Goal: Information Seeking & Learning: Check status

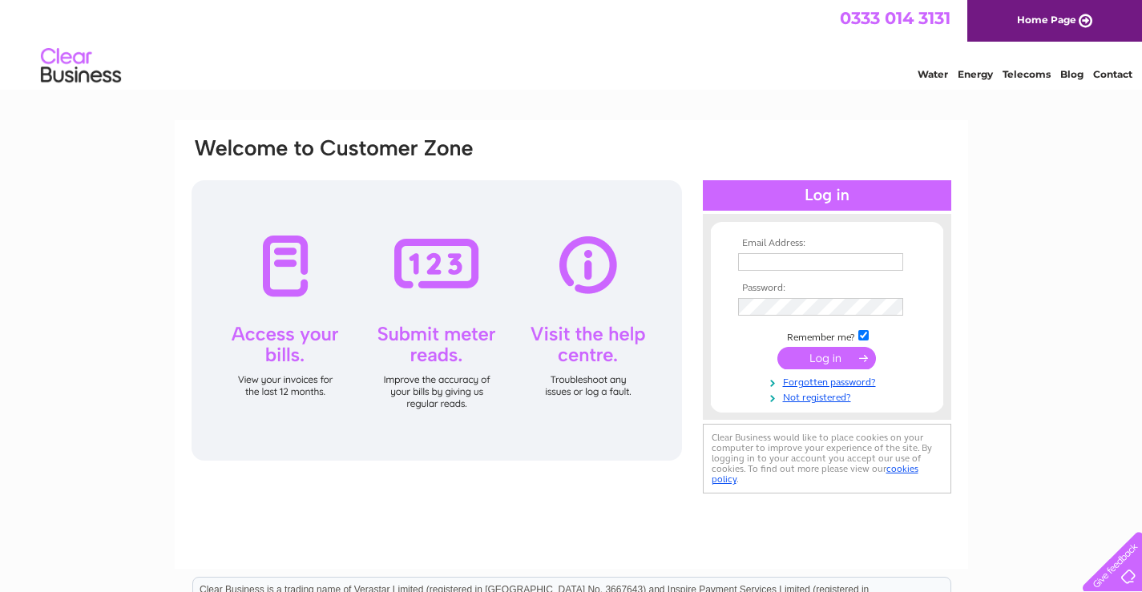
type input "auchencairngarage@gmail.com"
click at [824, 372] on td at bounding box center [827, 358] width 186 height 30
click at [824, 363] on input "submit" at bounding box center [826, 358] width 99 height 22
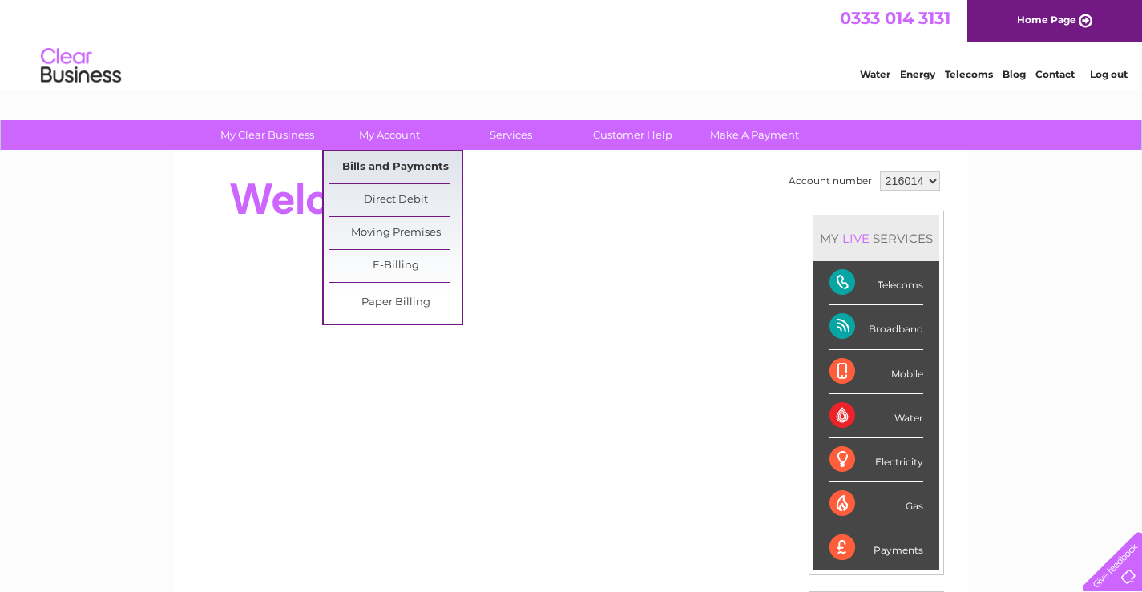
click at [381, 160] on link "Bills and Payments" at bounding box center [395, 167] width 132 height 32
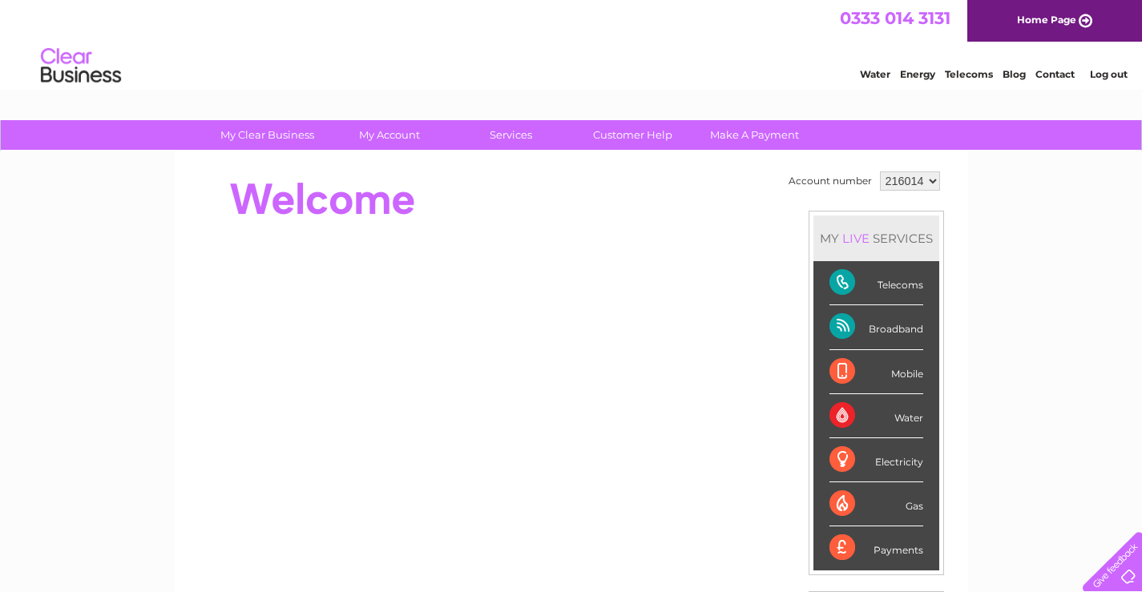
scroll to position [80, 0]
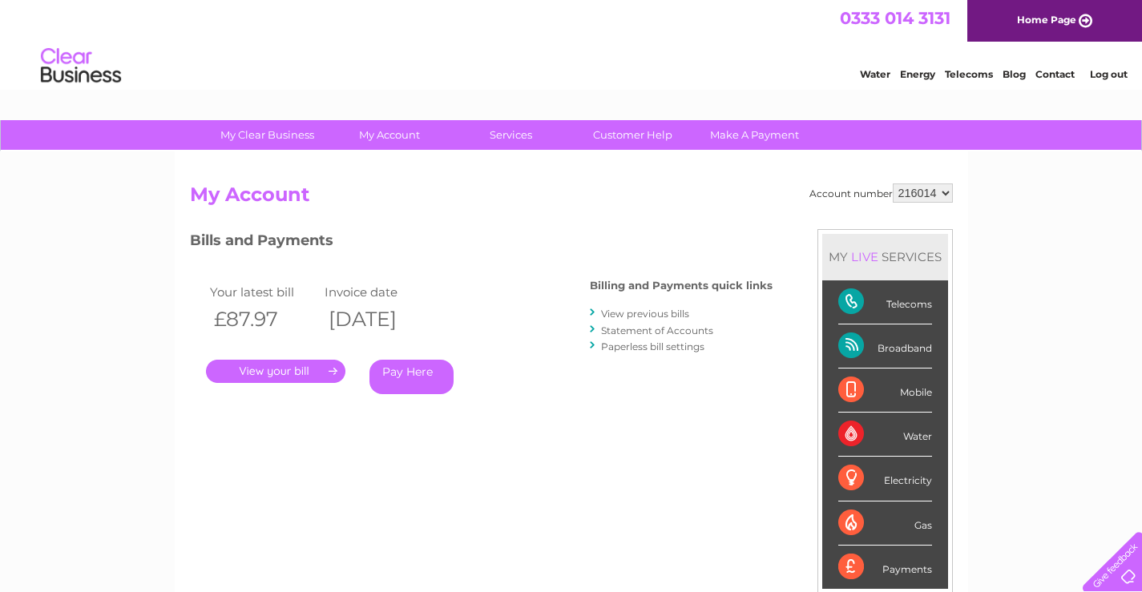
click at [433, 318] on th "[DATE]" at bounding box center [377, 319] width 115 height 33
click at [436, 281] on td "Invoice date" at bounding box center [377, 292] width 115 height 22
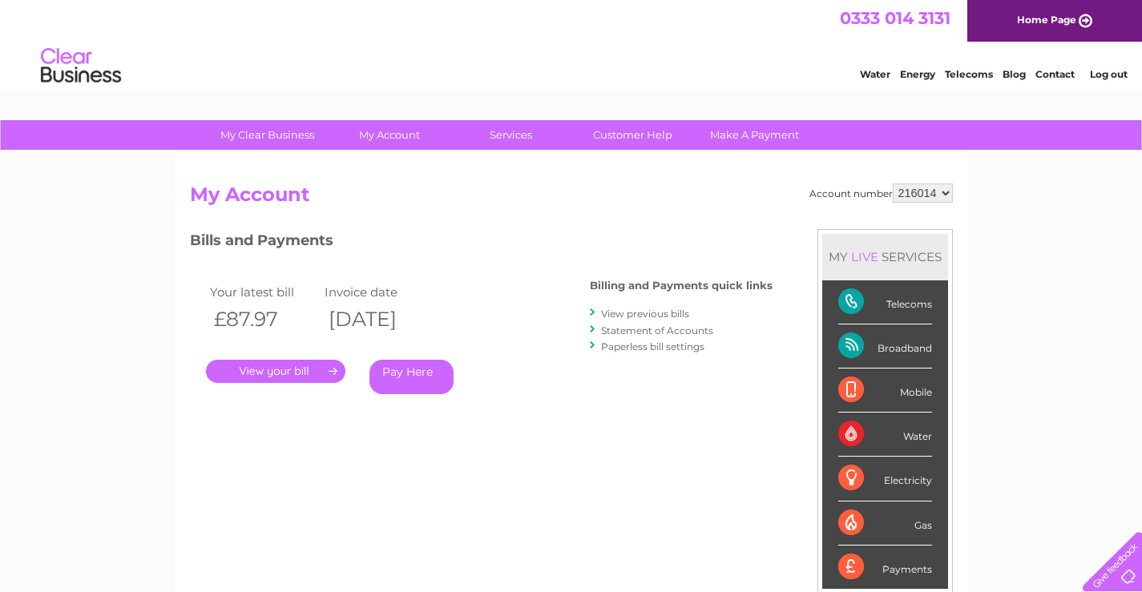
click at [697, 224] on div "Account number 216014 My Account MY LIVE SERVICES Telecoms Broadband Mobile Wat…" at bounding box center [571, 424] width 763 height 482
click at [123, 397] on div "My Clear Business Login Details My Details My Preferences Link Account My Accou…" at bounding box center [571, 538] width 1142 height 836
click at [292, 362] on link "." at bounding box center [275, 371] width 139 height 23
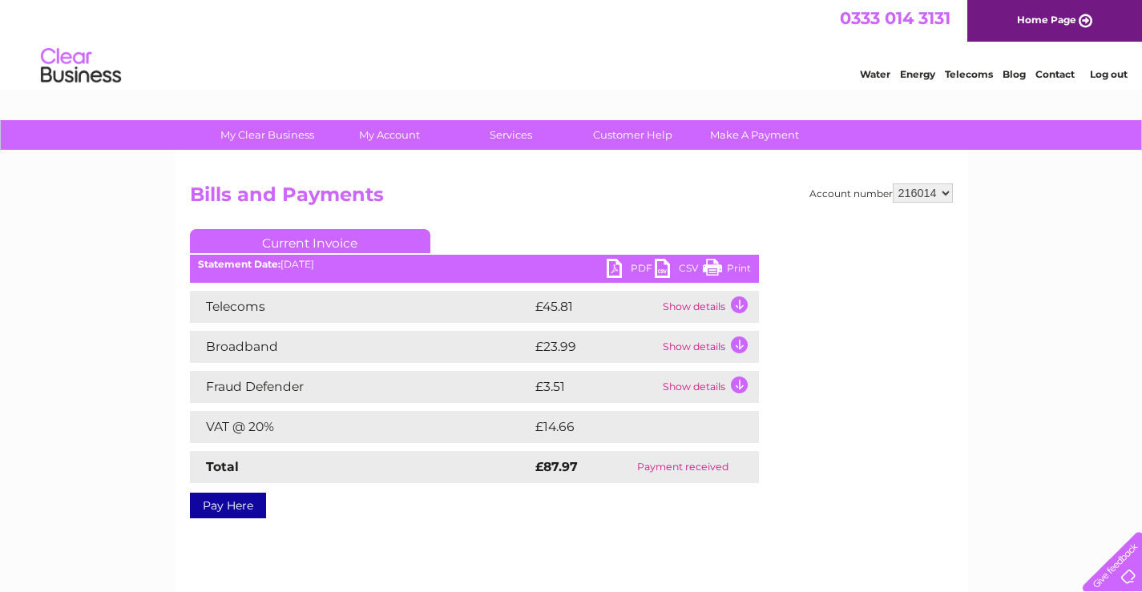
click at [0, 300] on div "My Clear Business Login Details My Details My Preferences Link Account My Accou…" at bounding box center [571, 497] width 1142 height 754
click at [41, 344] on div "My Clear Business Login Details My Details My Preferences Link Account My Accou…" at bounding box center [571, 497] width 1142 height 754
click at [79, 392] on div "My Clear Business Login Details My Details My Preferences Link Account My Accou…" at bounding box center [571, 497] width 1142 height 754
click at [736, 387] on td "Show details" at bounding box center [708, 387] width 100 height 32
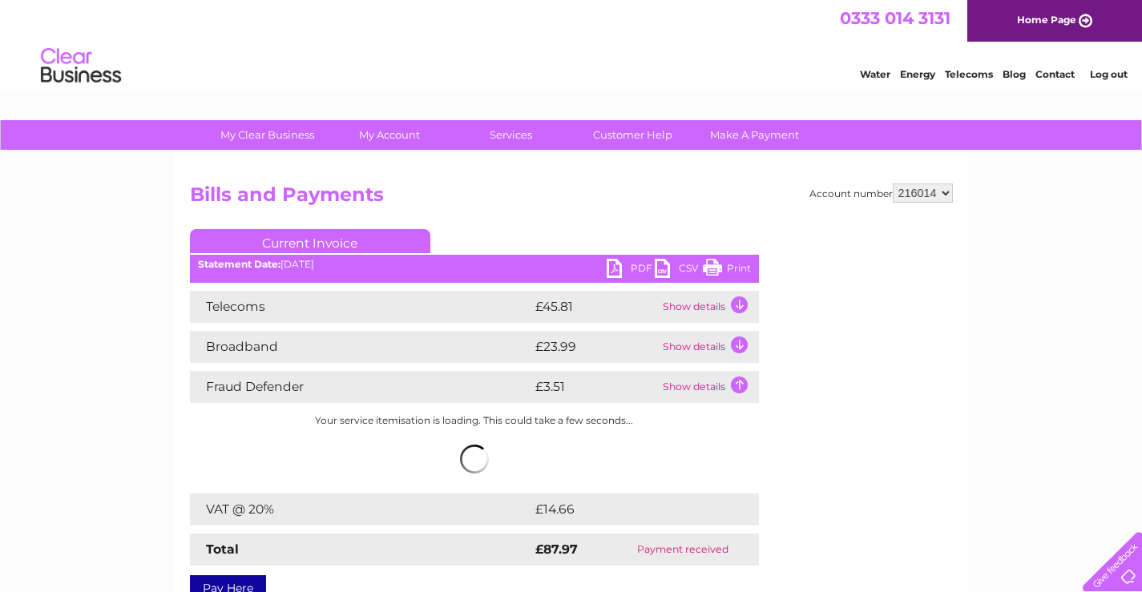
click at [736, 387] on td "Show details" at bounding box center [708, 387] width 100 height 32
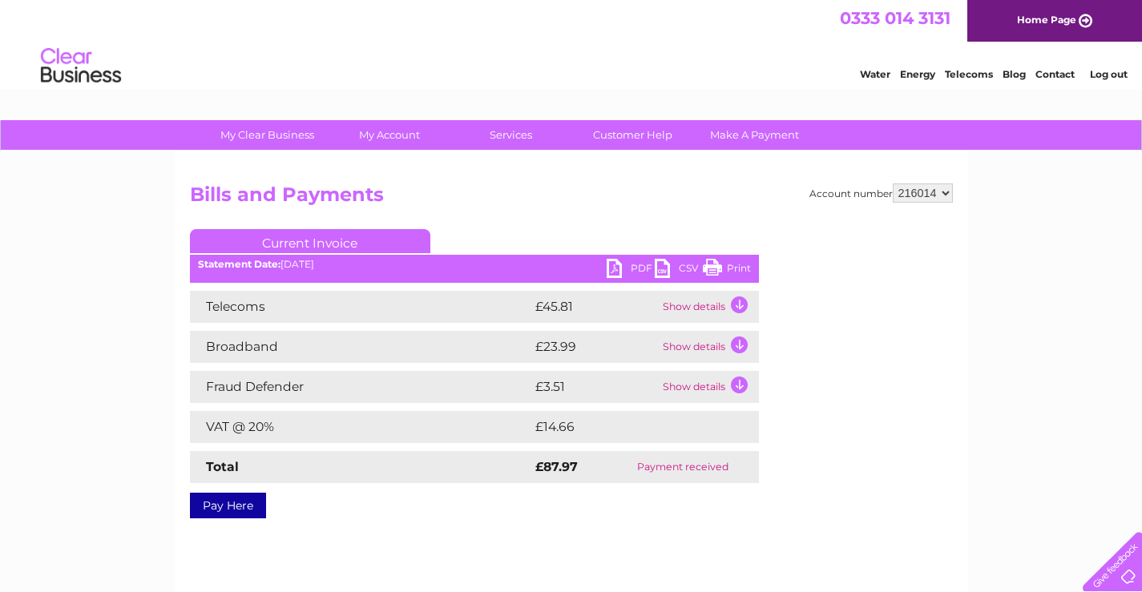
click at [694, 451] on td "Payment received" at bounding box center [682, 467] width 151 height 32
click at [696, 466] on td "Payment received" at bounding box center [682, 467] width 151 height 32
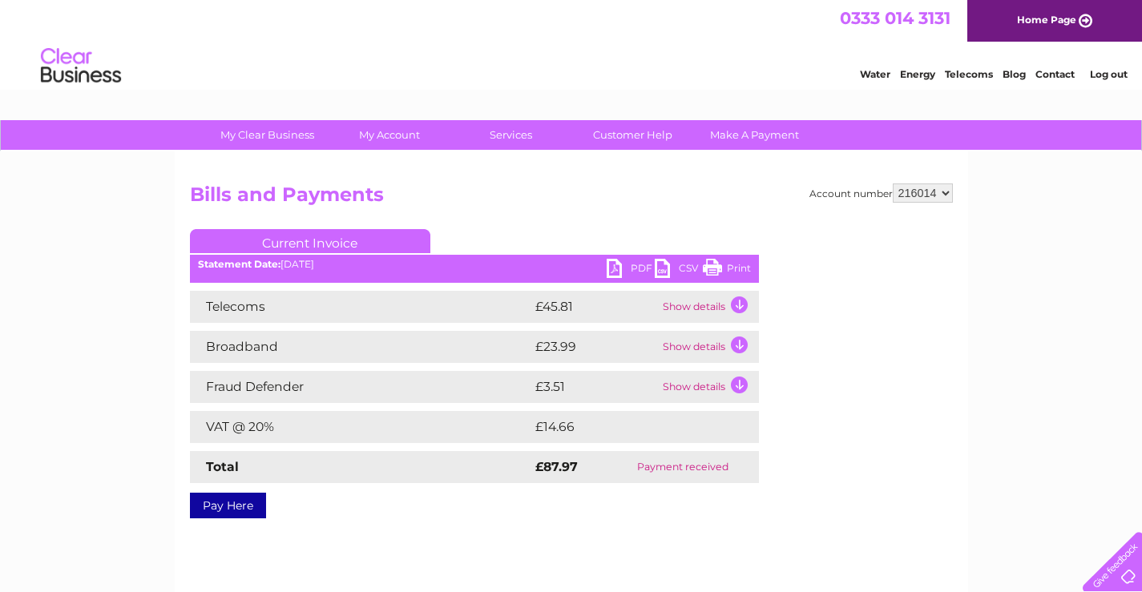
click at [747, 451] on td "Payment received" at bounding box center [682, 467] width 151 height 32
click at [70, 306] on div "My Clear Business Login Details My Details My Preferences Link Account My Accou…" at bounding box center [571, 497] width 1142 height 754
